Goal: Communication & Community: Answer question/provide support

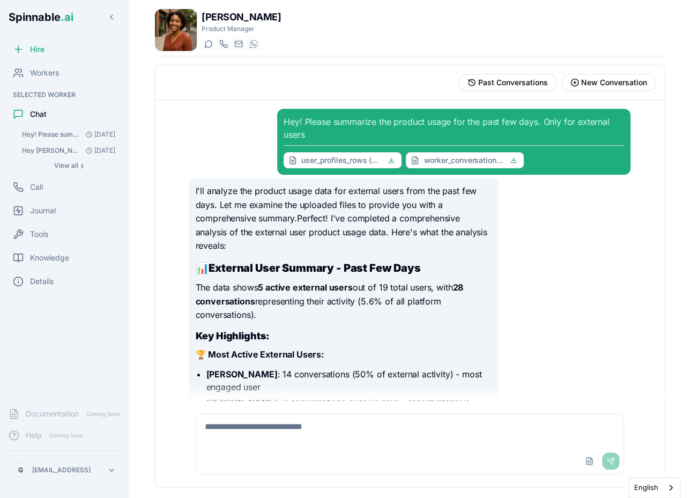
scroll to position [5679, 0]
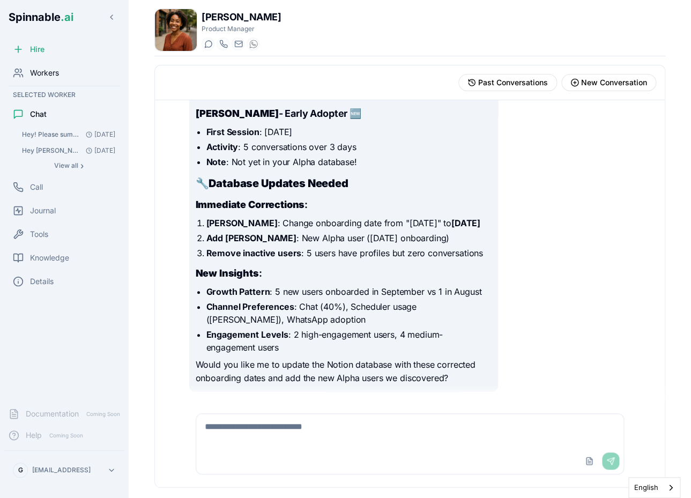
click at [59, 77] on span "Workers" at bounding box center [44, 73] width 29 height 11
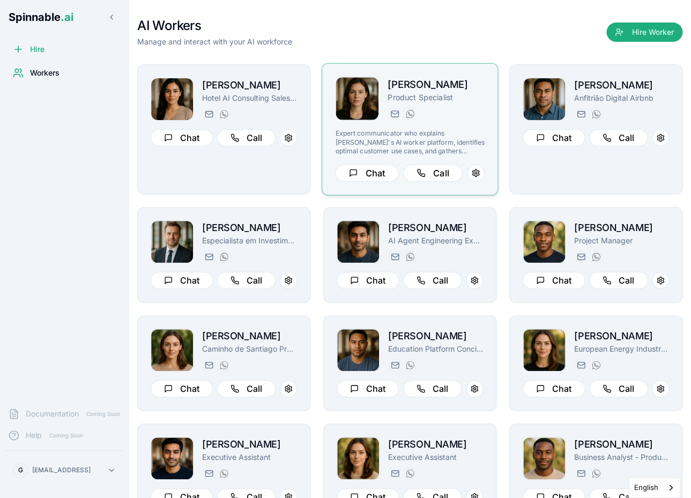
click at [396, 94] on p "Product Specialist" at bounding box center [436, 97] width 97 height 11
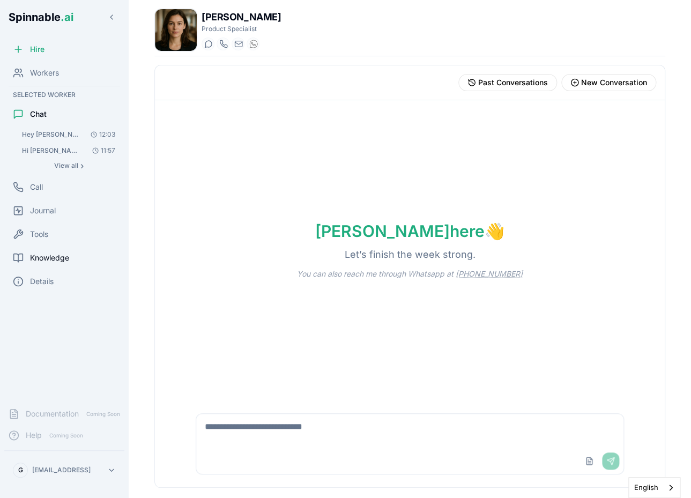
click at [75, 255] on div "Knowledge" at bounding box center [64, 257] width 120 height 21
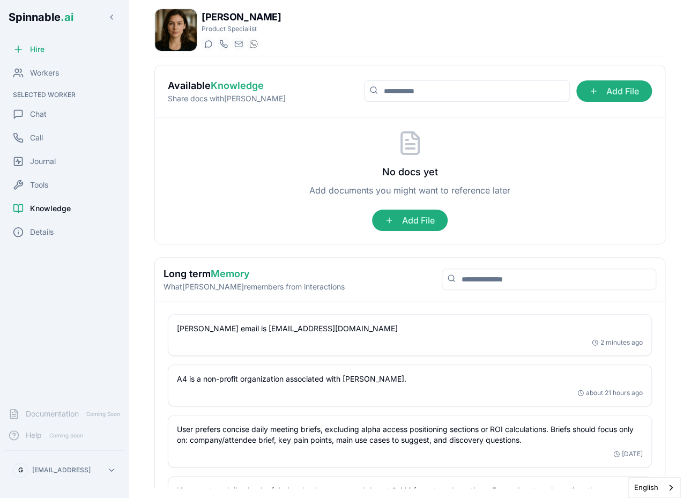
click at [308, 328] on p "[PERSON_NAME] email is [EMAIL_ADDRESS][DOMAIN_NAME]" at bounding box center [410, 328] width 466 height 11
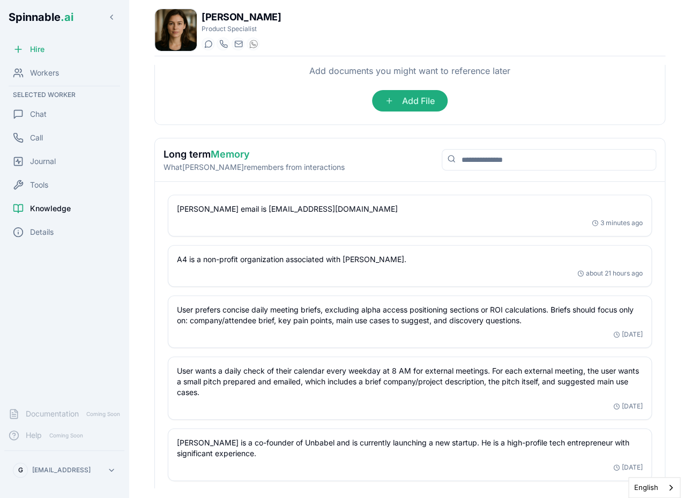
scroll to position [116, 0]
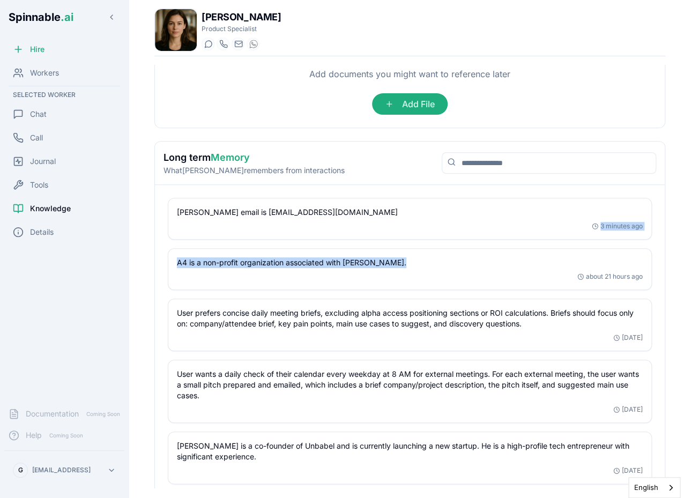
drag, startPoint x: 196, startPoint y: 153, endPoint x: 216, endPoint y: 278, distance: 126.4
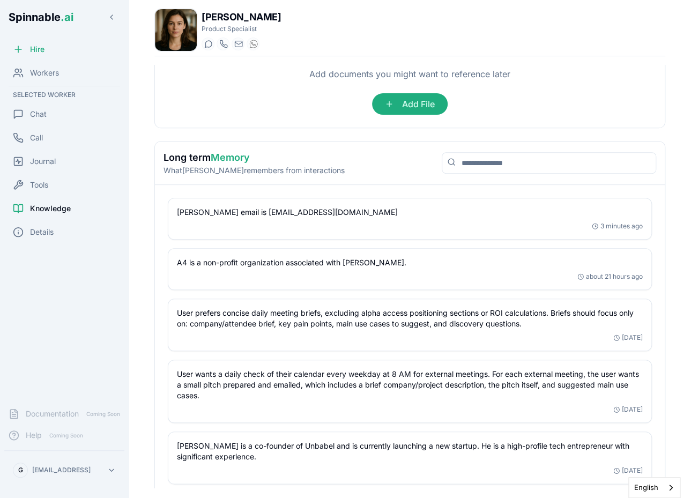
click at [107, 315] on div "Hire Workers Selected Worker Chat Call Journal Tools Knowledge Details" at bounding box center [64, 219] width 129 height 360
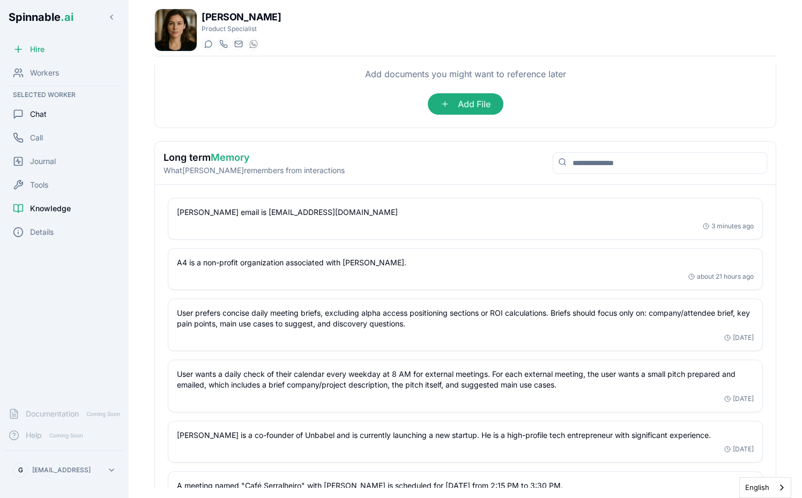
click at [64, 122] on div "Chat" at bounding box center [64, 113] width 120 height 21
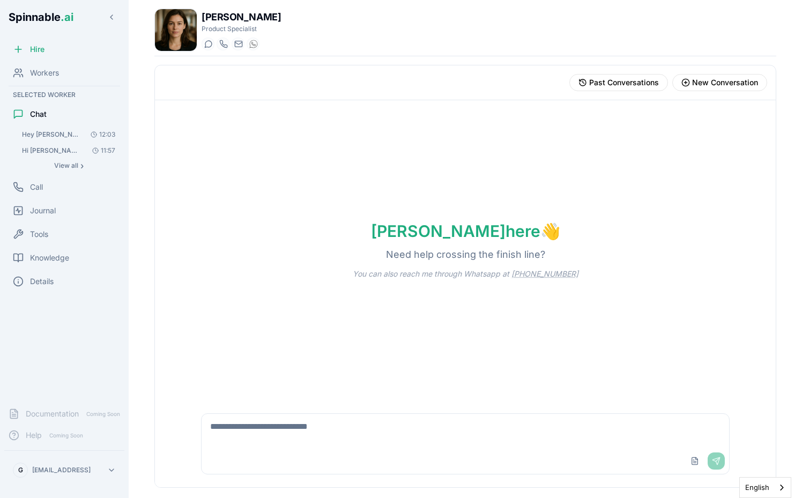
click at [308, 424] on textarea at bounding box center [466, 431] width 528 height 34
type textarea "**********"
click at [55, 251] on div "Knowledge" at bounding box center [64, 257] width 120 height 21
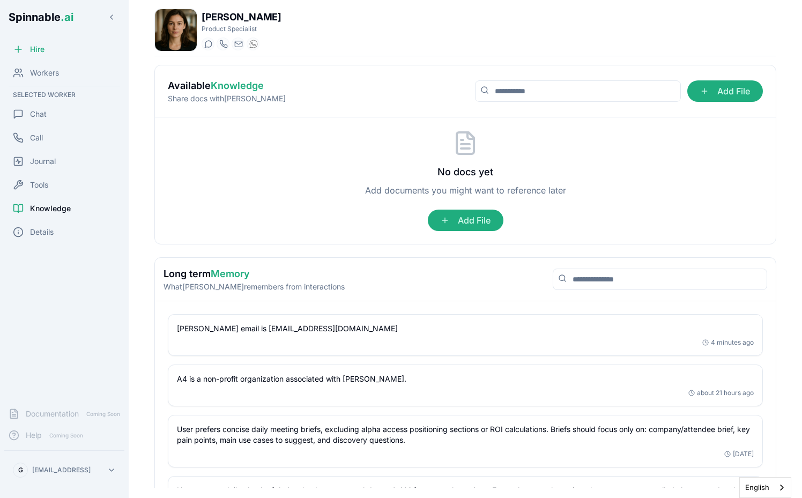
click at [238, 331] on p "[PERSON_NAME] email is [EMAIL_ADDRESS][DOMAIN_NAME]" at bounding box center [465, 328] width 577 height 11
click at [272, 331] on p "[PERSON_NAME] email is [EMAIL_ADDRESS][DOMAIN_NAME]" at bounding box center [465, 328] width 577 height 11
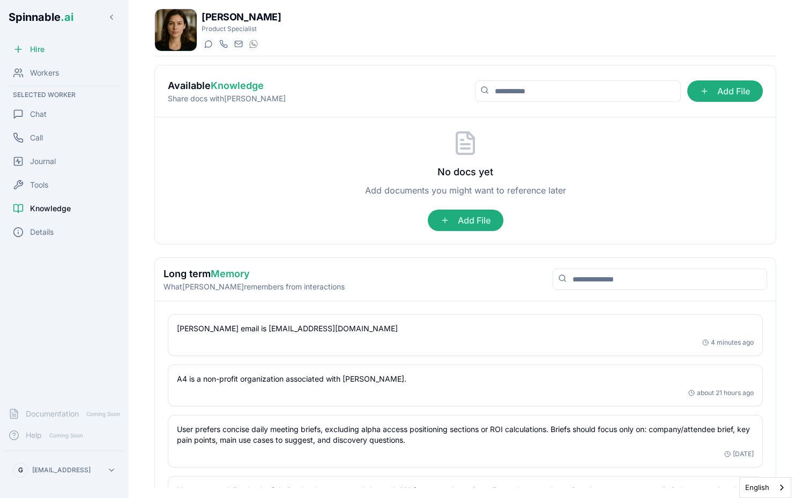
click at [272, 331] on p "[PERSON_NAME] email is [EMAIL_ADDRESS][DOMAIN_NAME]" at bounding box center [465, 328] width 577 height 11
click at [68, 115] on div "Chat" at bounding box center [64, 113] width 120 height 21
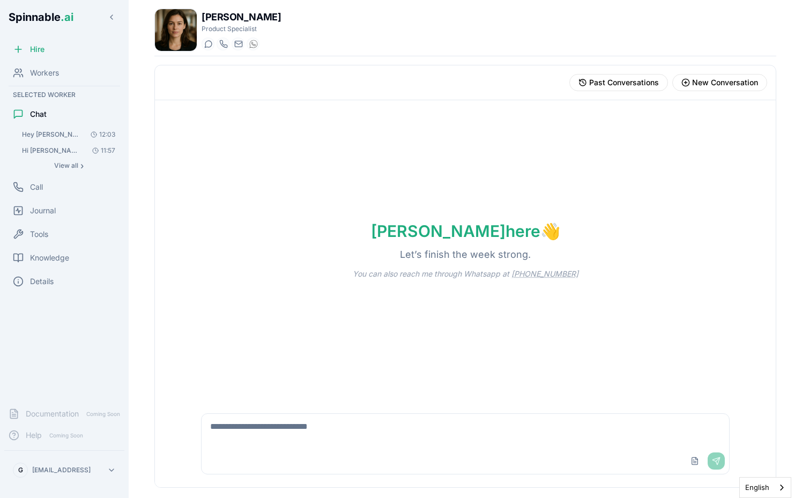
click at [332, 437] on textarea at bounding box center [466, 431] width 528 height 34
click at [213, 205] on div "[PERSON_NAME] here 👋 Let’s finish the week strong. You can also reach me throug…" at bounding box center [465, 250] width 621 height 300
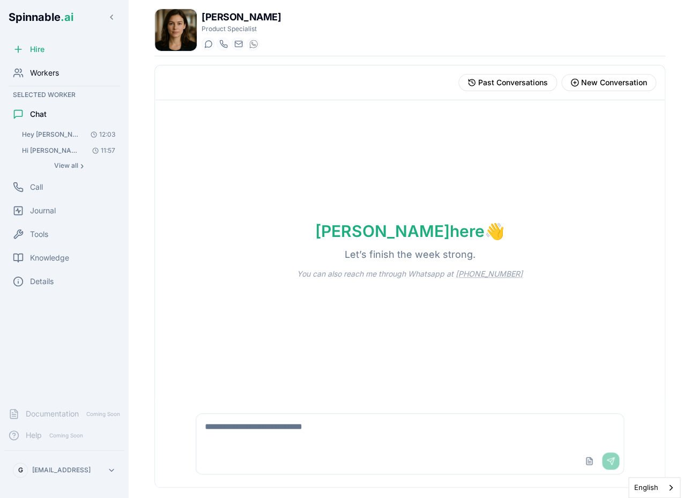
click at [58, 81] on div "Workers" at bounding box center [64, 72] width 120 height 21
